Goal: Communication & Community: Answer question/provide support

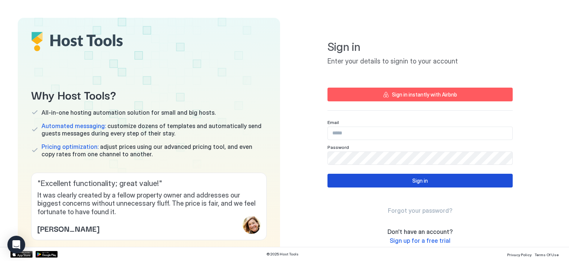
type input "**********"
click at [417, 181] on div "Sign in" at bounding box center [421, 180] width 16 height 8
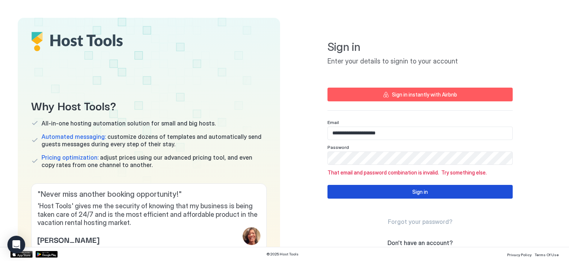
click at [414, 190] on div "Sign in" at bounding box center [421, 192] width 16 height 8
click at [407, 191] on button "Sign in" at bounding box center [420, 192] width 185 height 14
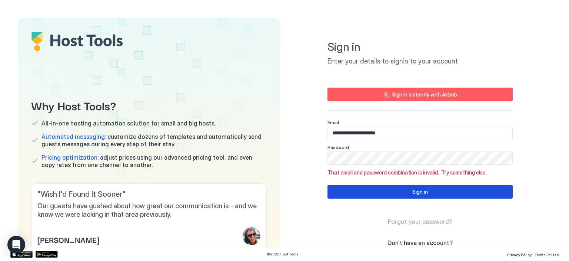
click at [464, 191] on button "Sign in" at bounding box center [420, 192] width 185 height 14
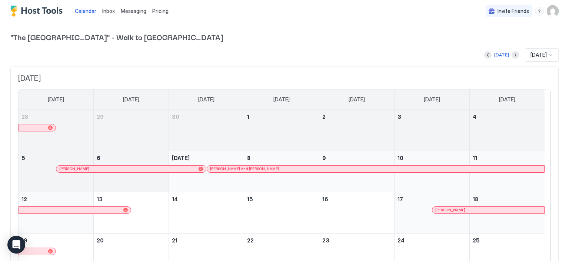
click at [119, 167] on div "[PERSON_NAME]" at bounding box center [130, 168] width 143 height 5
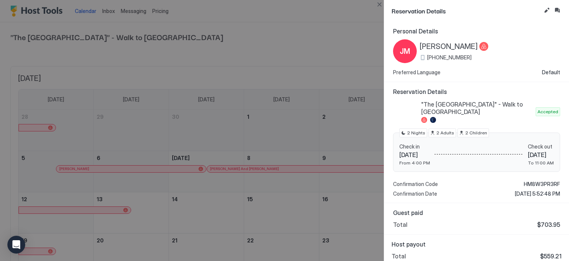
click at [109, 9] on div at bounding box center [284, 130] width 569 height 261
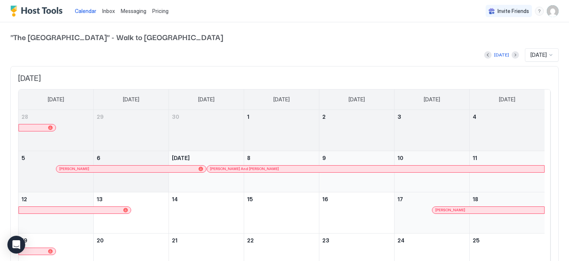
click at [109, 11] on span "Inbox" at bounding box center [108, 11] width 13 height 6
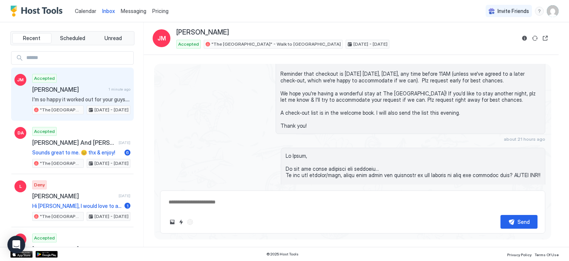
scroll to position [1474, 0]
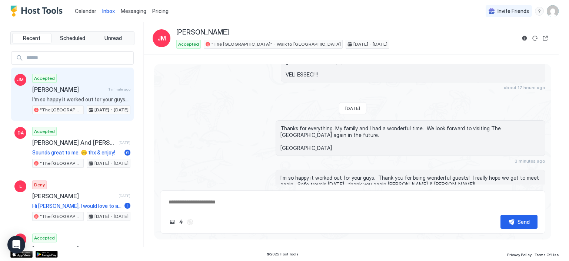
click at [68, 90] on span "[PERSON_NAME]" at bounding box center [68, 89] width 73 height 7
click at [517, 206] on div "Scheduled Messages" at bounding box center [512, 210] width 50 height 8
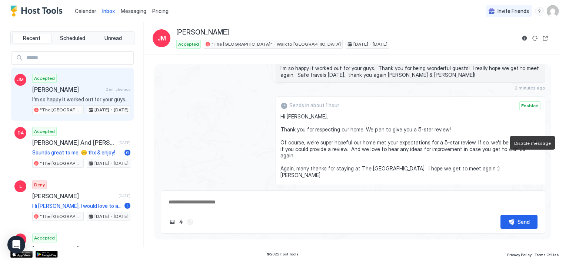
click at [533, 190] on button "Disable message" at bounding box center [536, 193] width 7 height 7
type textarea "*"
